Goal: Task Accomplishment & Management: Manage account settings

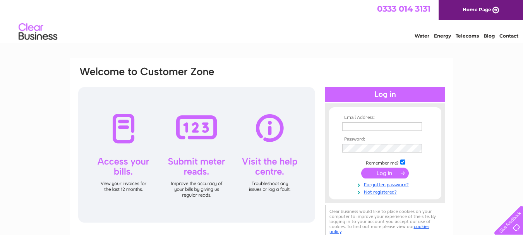
type input "ryoung@youngswelding.co.uk"
click at [122, 134] on div at bounding box center [196, 154] width 237 height 135
click at [127, 168] on div at bounding box center [196, 154] width 237 height 135
click at [388, 174] on input "submit" at bounding box center [385, 173] width 48 height 11
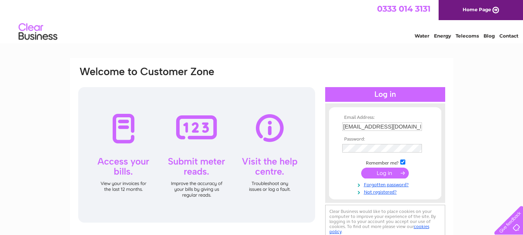
click at [388, 174] on input "submit" at bounding box center [385, 173] width 48 height 11
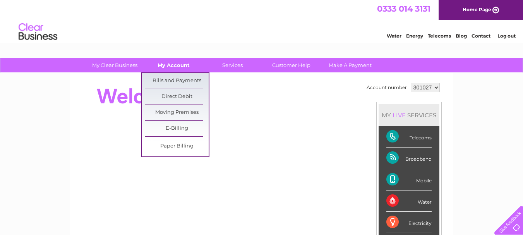
click at [172, 64] on link "My Account" at bounding box center [174, 65] width 64 height 14
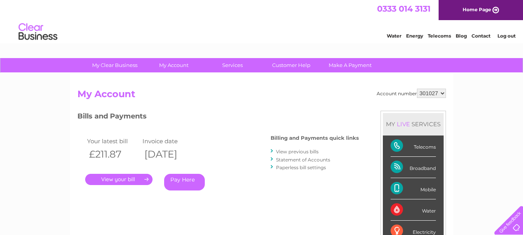
click at [120, 178] on link "." at bounding box center [118, 179] width 67 height 11
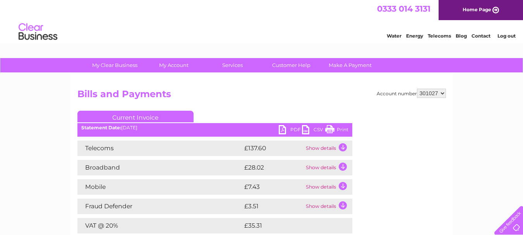
click at [331, 129] on link "Print" at bounding box center [336, 130] width 23 height 11
